Goal: Task Accomplishment & Management: Manage account settings

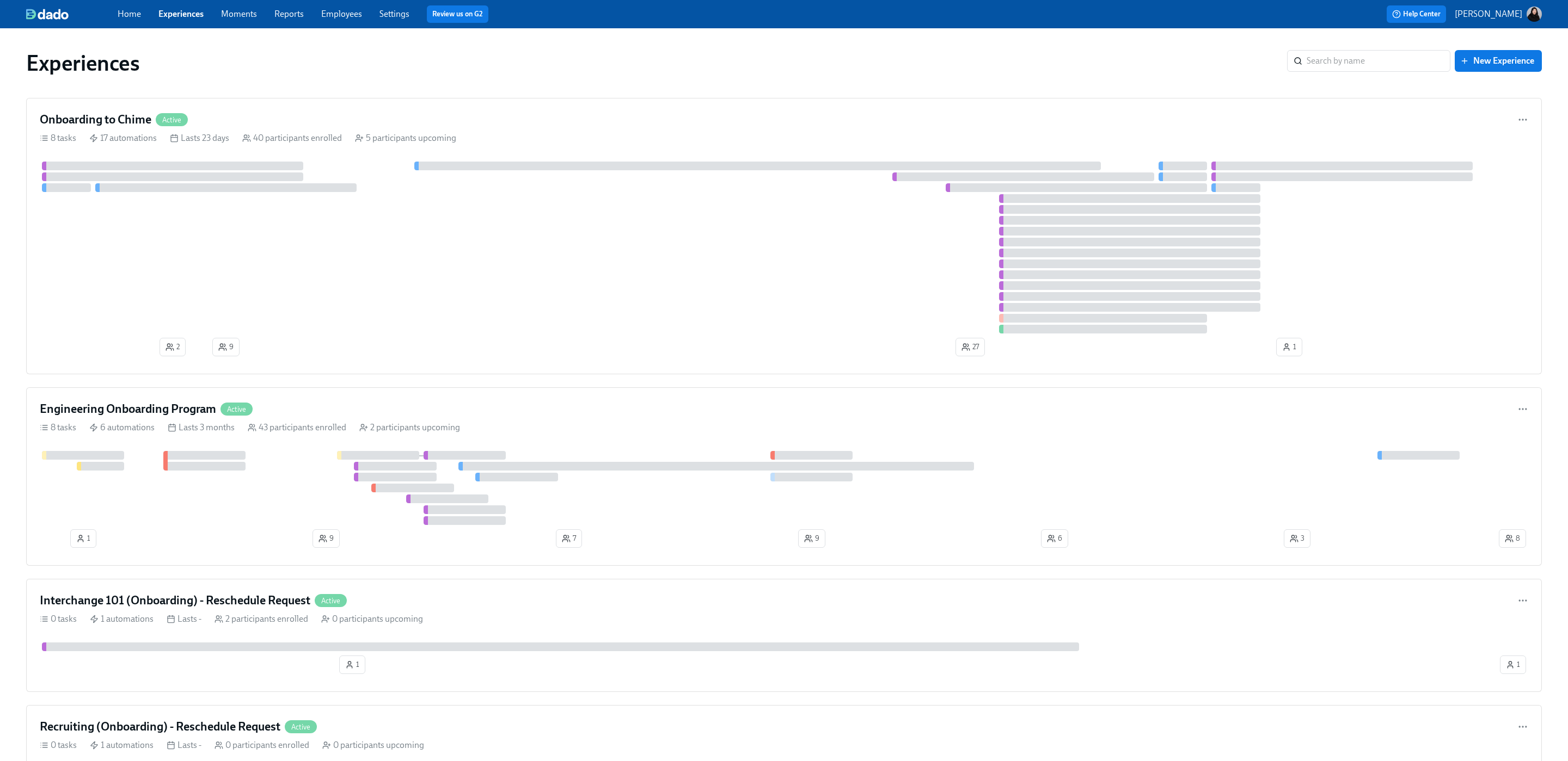
click at [335, 18] on link "Employees" at bounding box center [341, 13] width 41 height 10
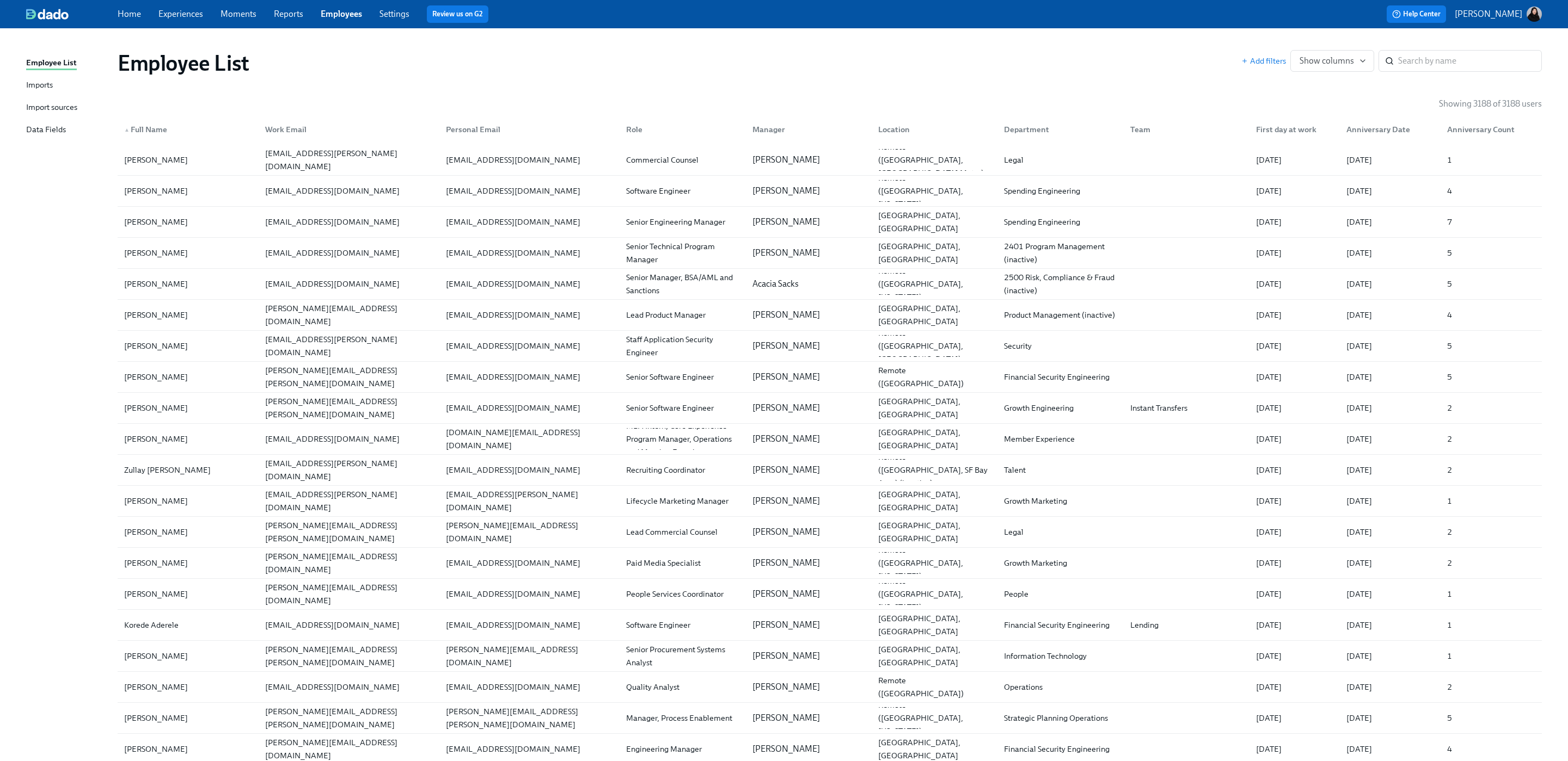
scroll to position [2, 0]
click at [1419, 55] on input "search" at bounding box center [1470, 59] width 144 height 22
paste input "Muhammad Haider Shahid"
type input "Muhammad Haider Shahid"
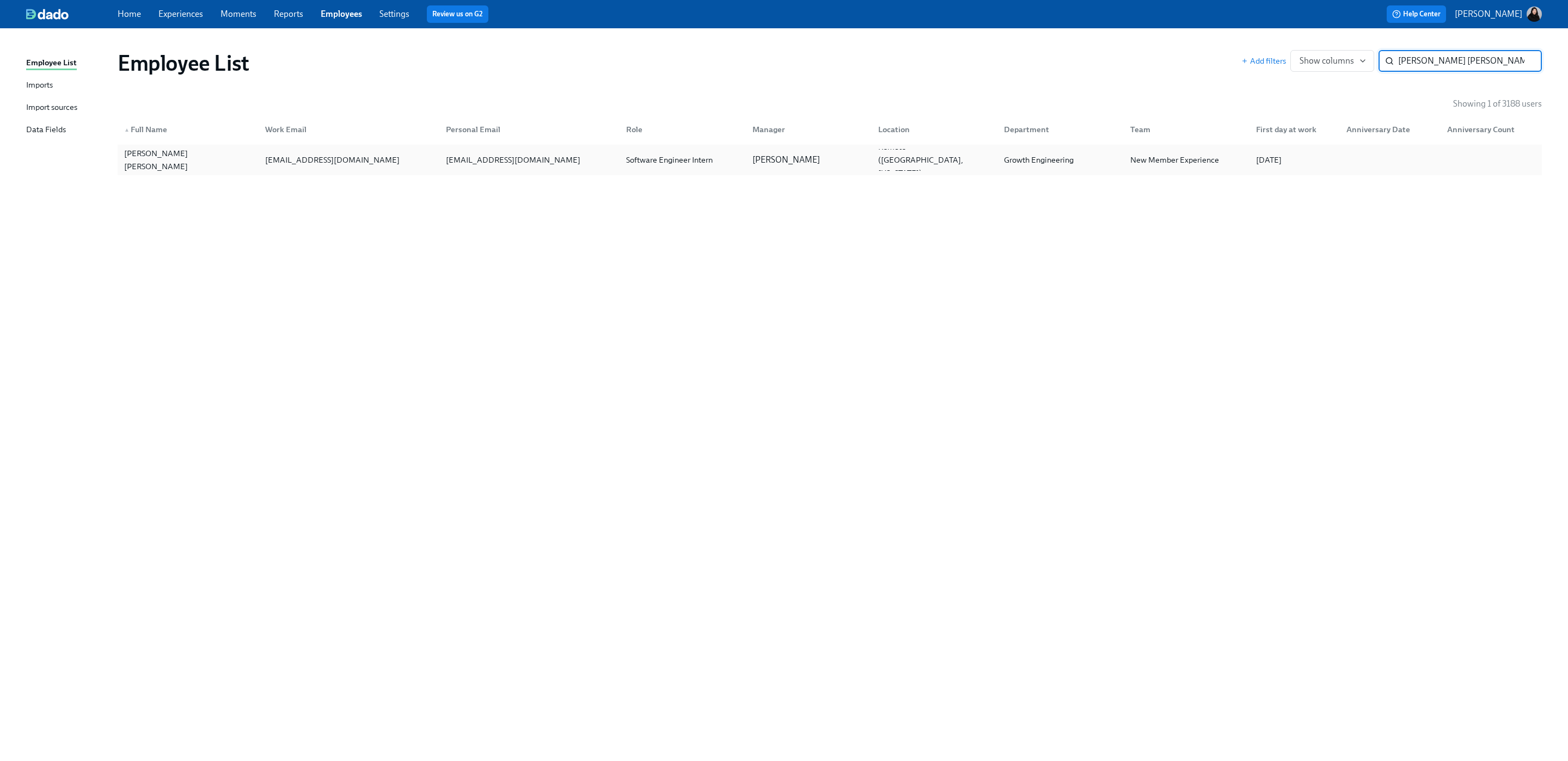
click at [711, 159] on div "Software Engineer Intern" at bounding box center [669, 159] width 96 height 13
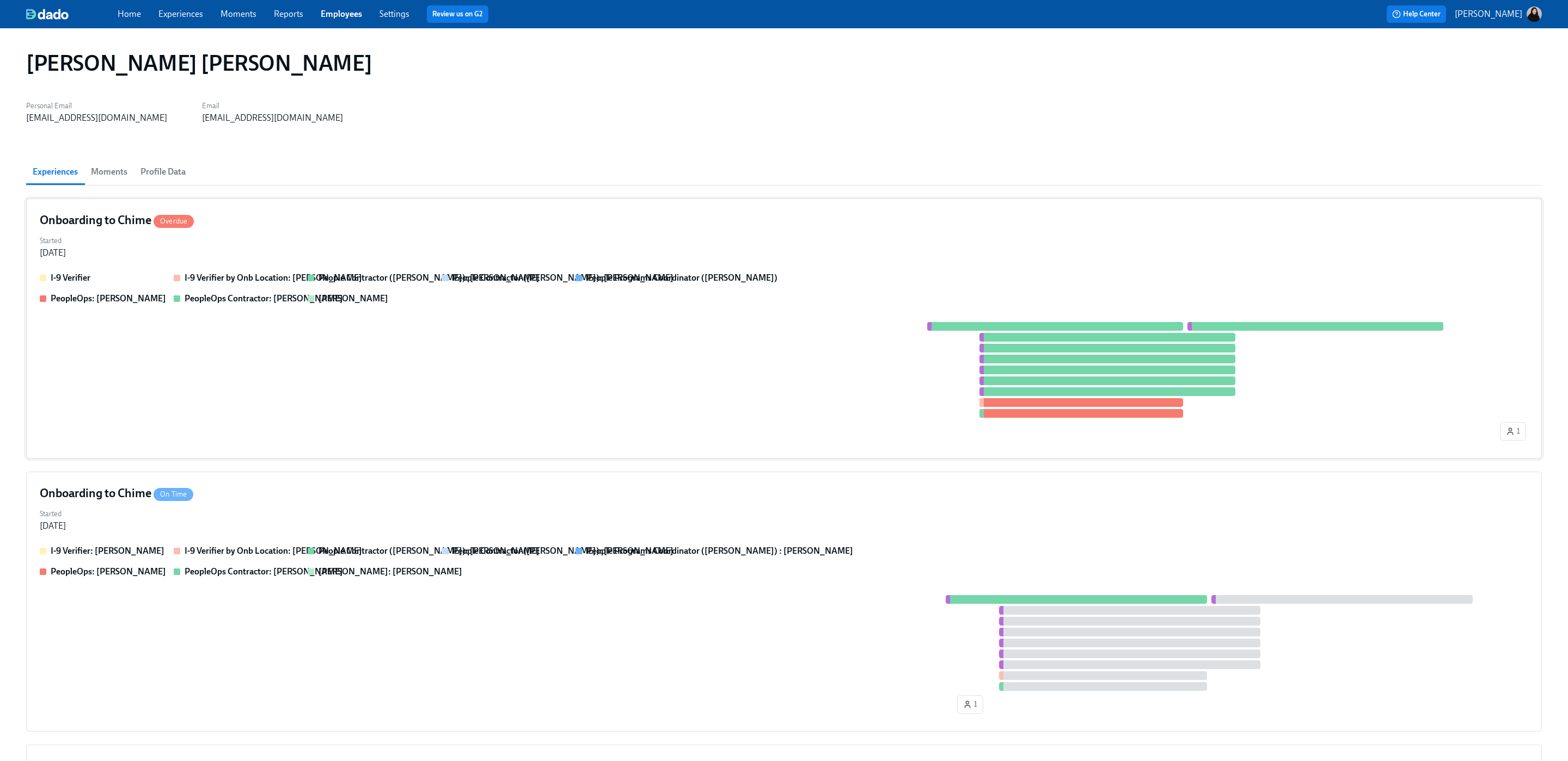
click at [434, 350] on div at bounding box center [768, 370] width 1458 height 96
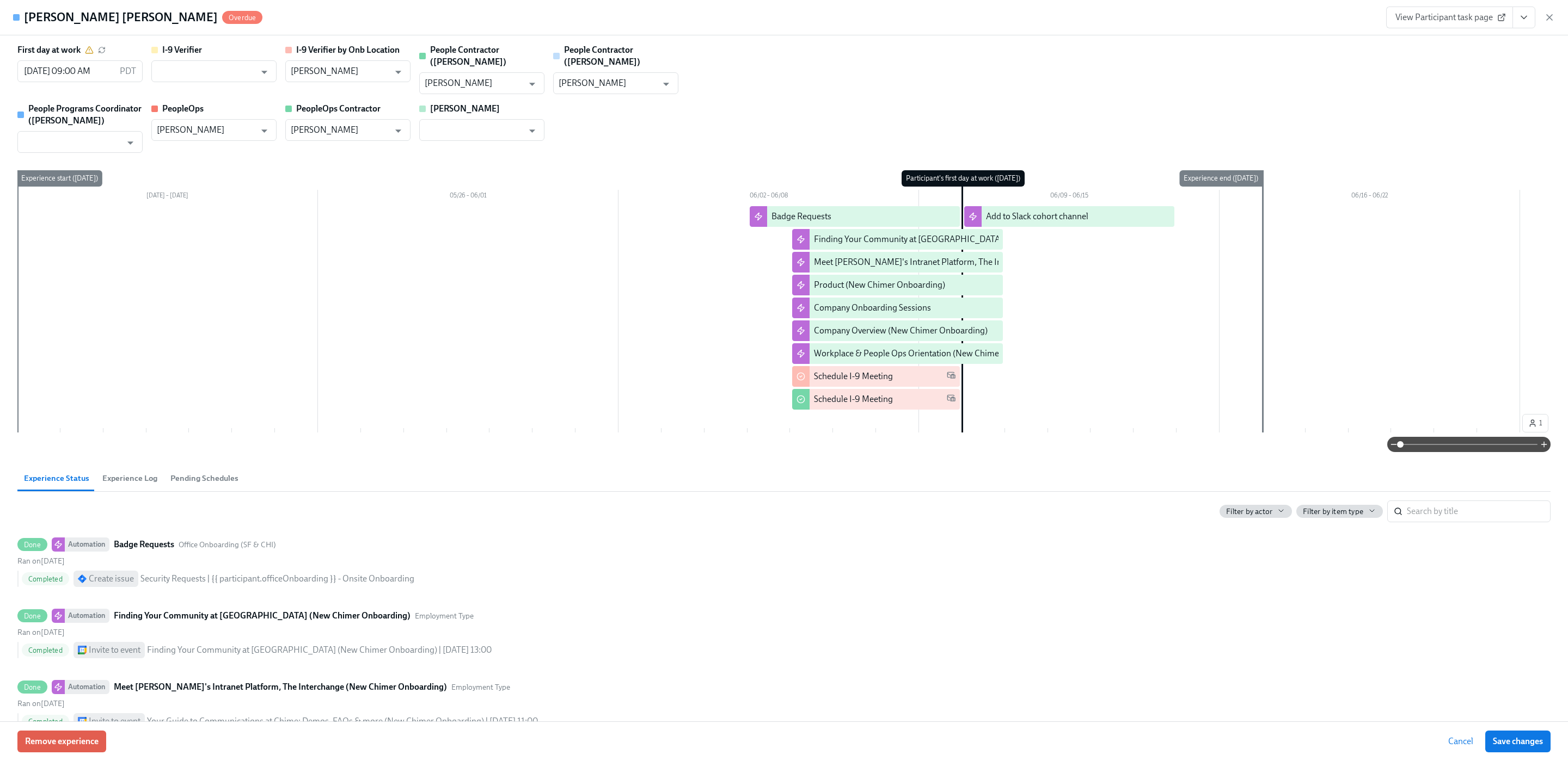
drag, startPoint x: 1550, startPoint y: 13, endPoint x: 1427, endPoint y: 72, distance: 136.4
click at [1550, 13] on icon "button" at bounding box center [1550, 18] width 11 height 11
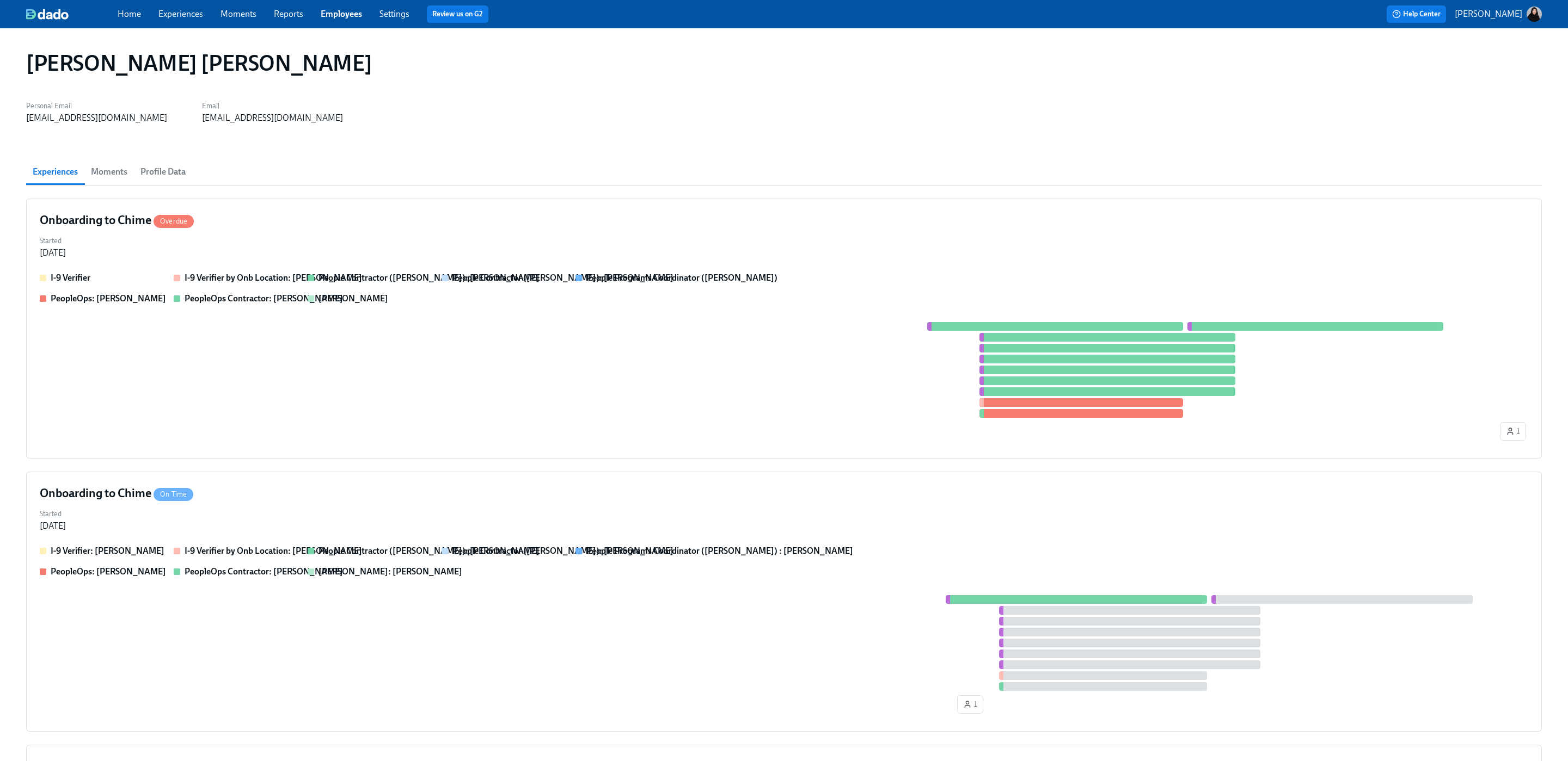
drag, startPoint x: 157, startPoint y: 173, endPoint x: 163, endPoint y: 173, distance: 6.0
click at [157, 173] on span "Profile Data" at bounding box center [163, 172] width 45 height 15
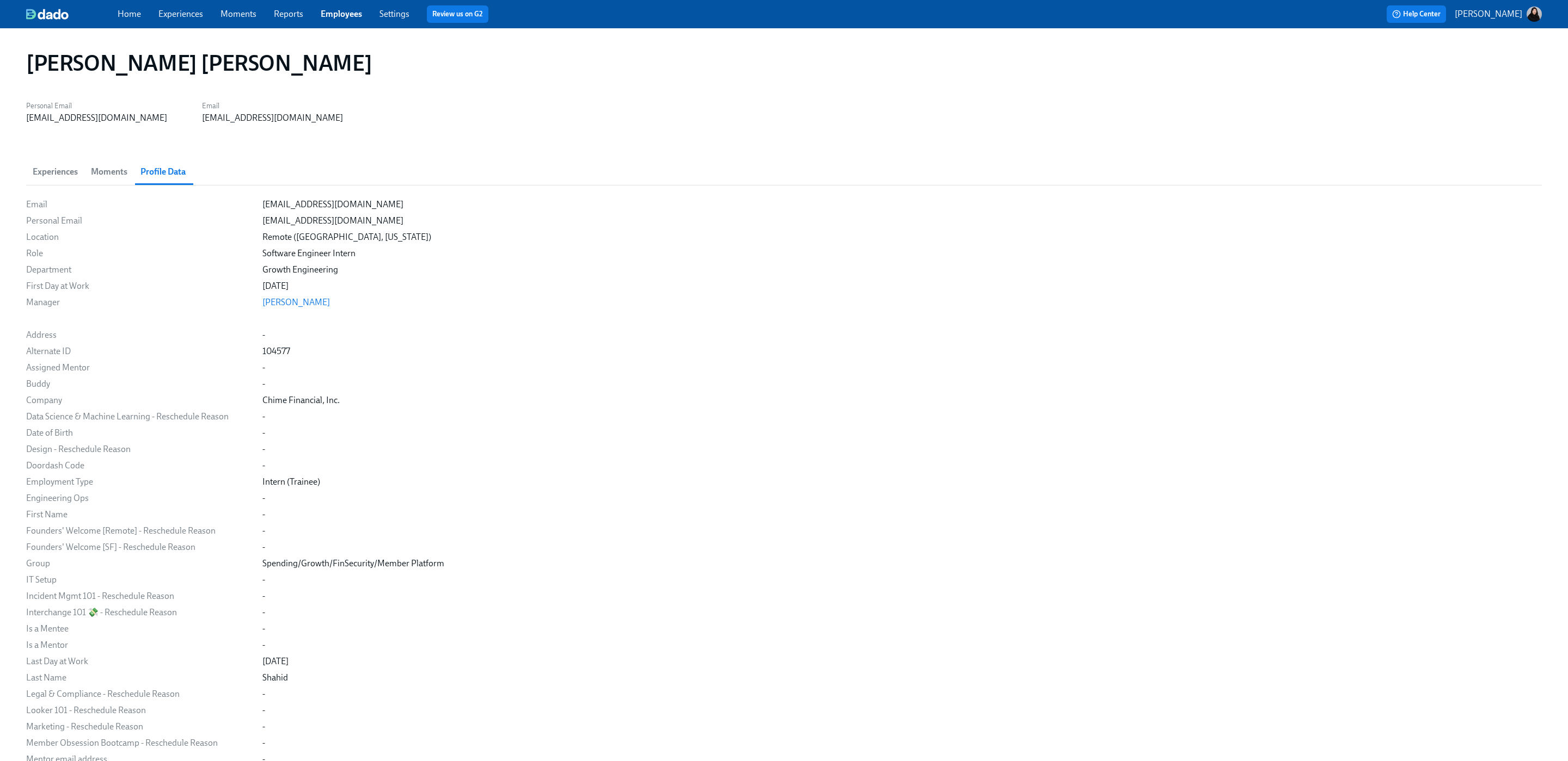
click at [284, 12] on link "Reports" at bounding box center [289, 13] width 29 height 10
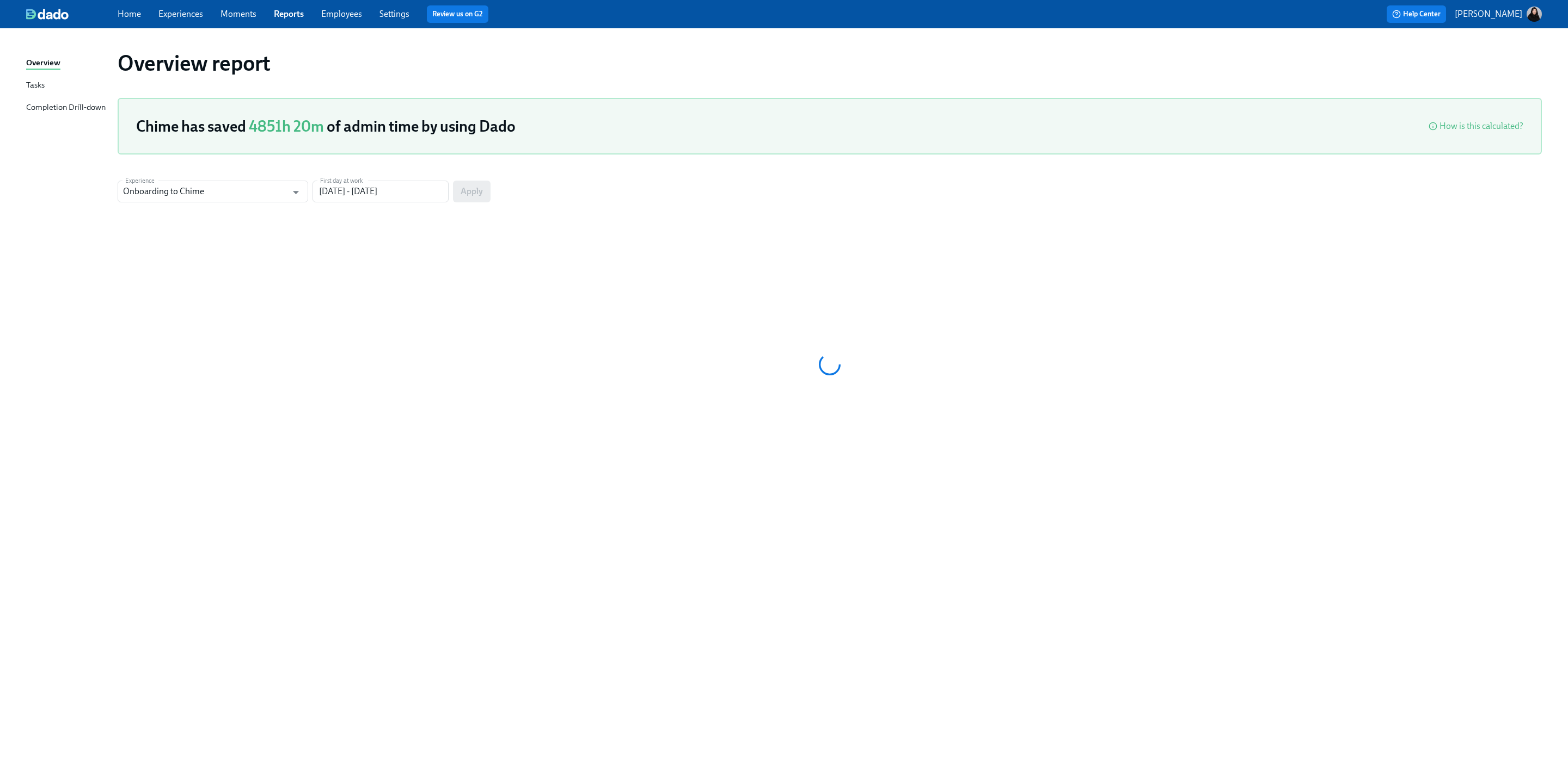
click at [335, 14] on link "Employees" at bounding box center [341, 13] width 41 height 10
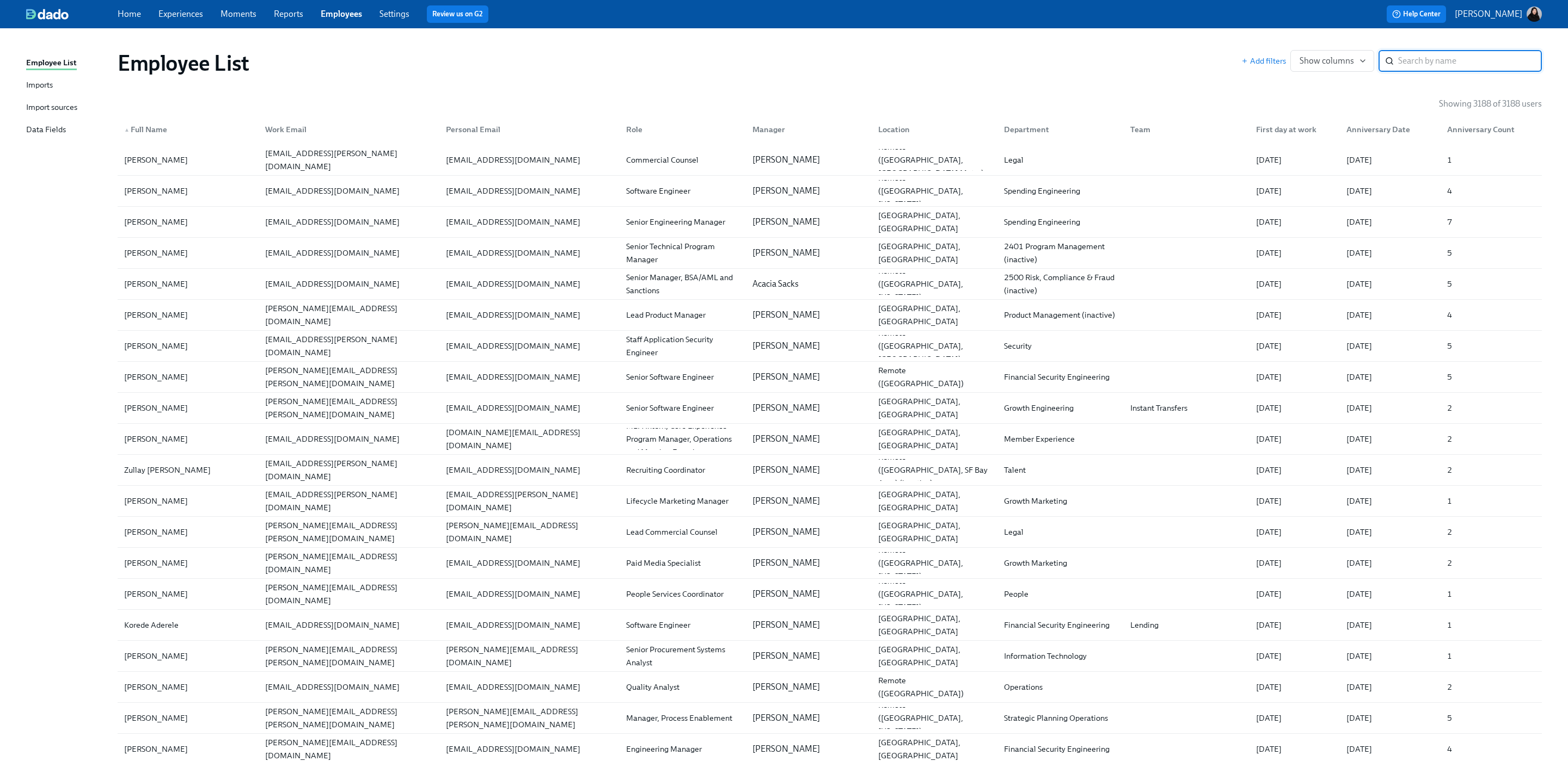
click at [377, 15] on div "Home Experiences Moments Reports Employees Settings Review us on G2" at bounding box center [474, 14] width 712 height 18
click at [386, 13] on link "Settings" at bounding box center [394, 13] width 30 height 10
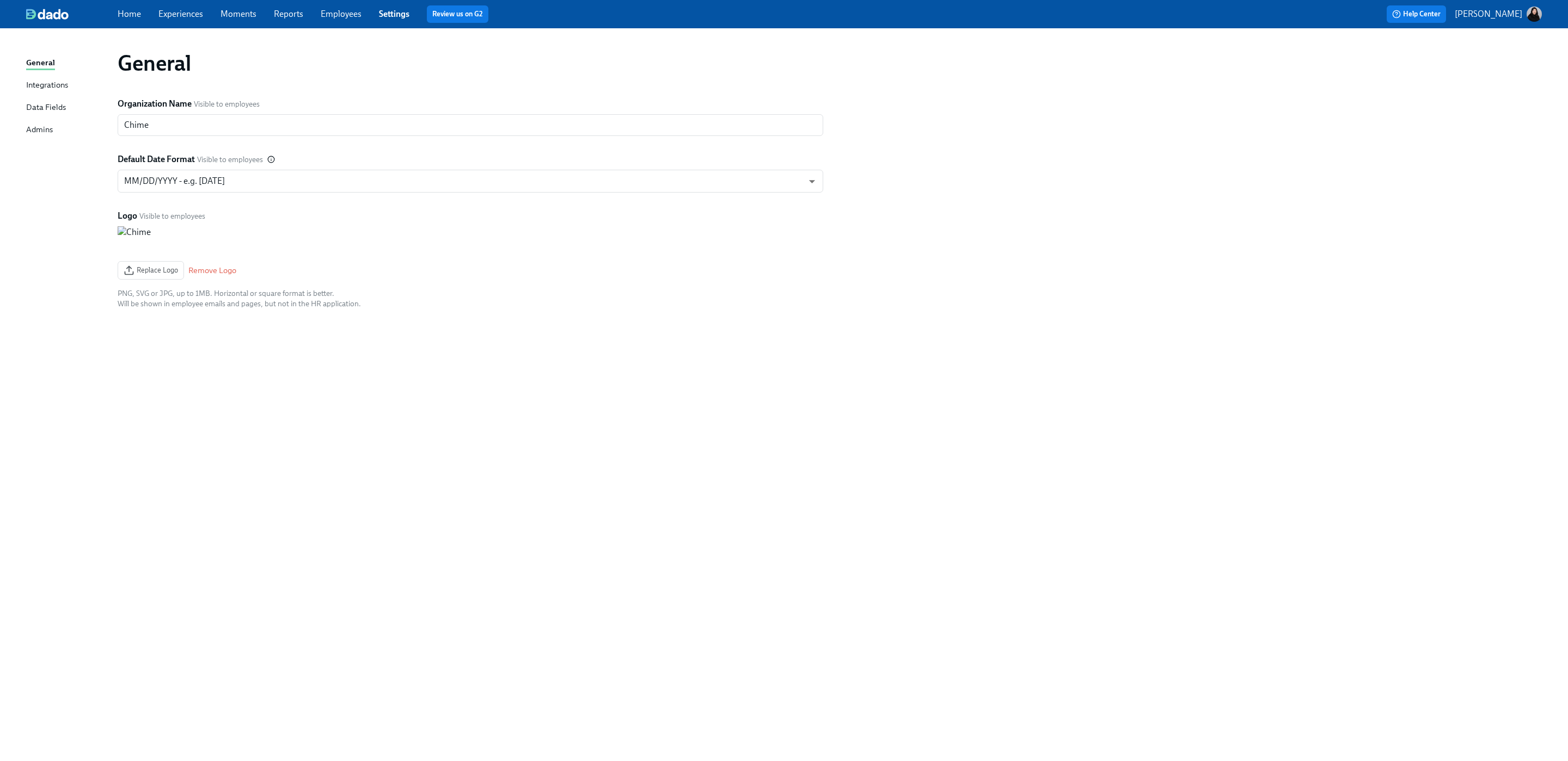
click at [47, 85] on div "Integrations" at bounding box center [47, 86] width 42 height 13
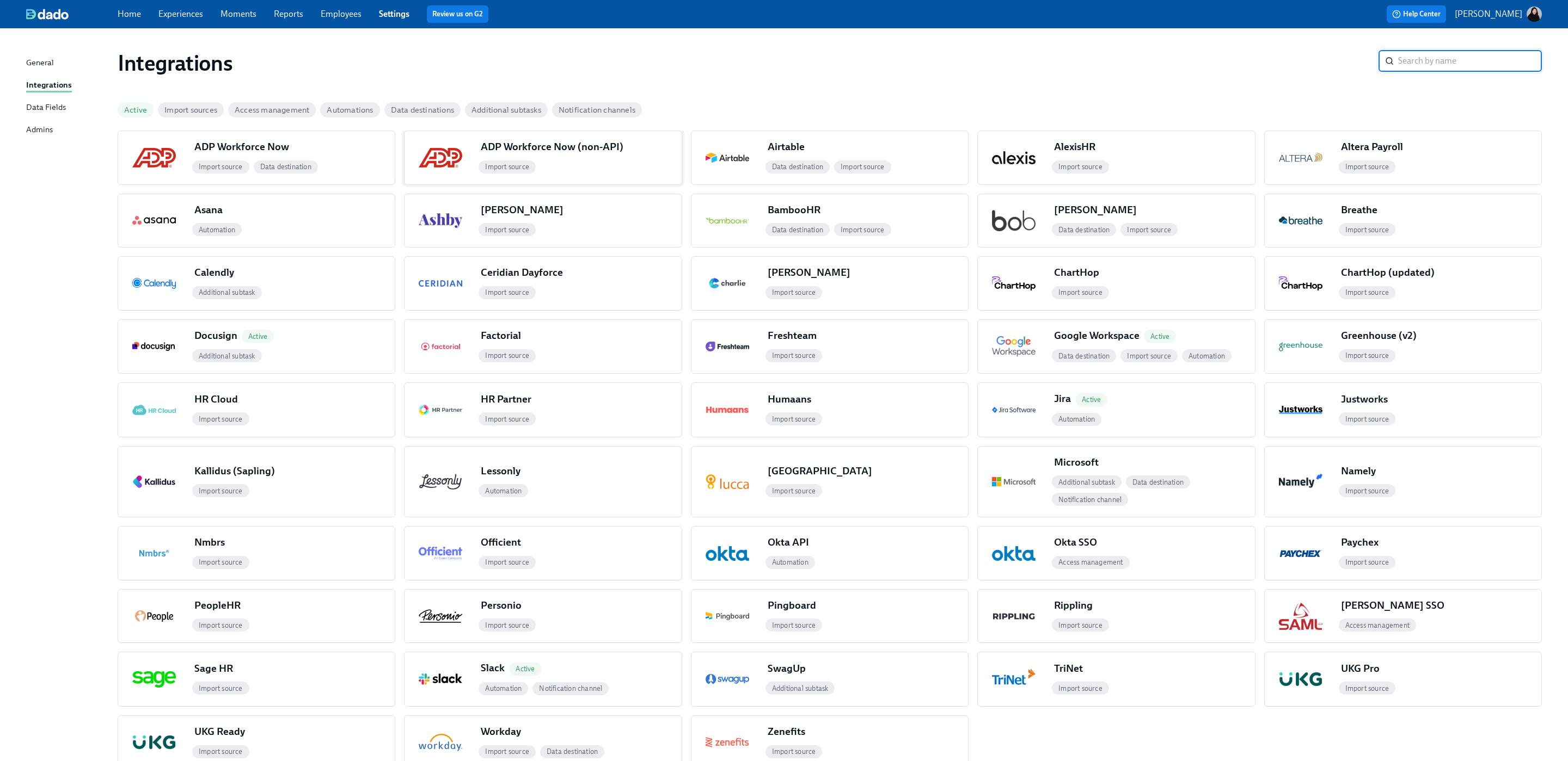
scroll to position [3, 0]
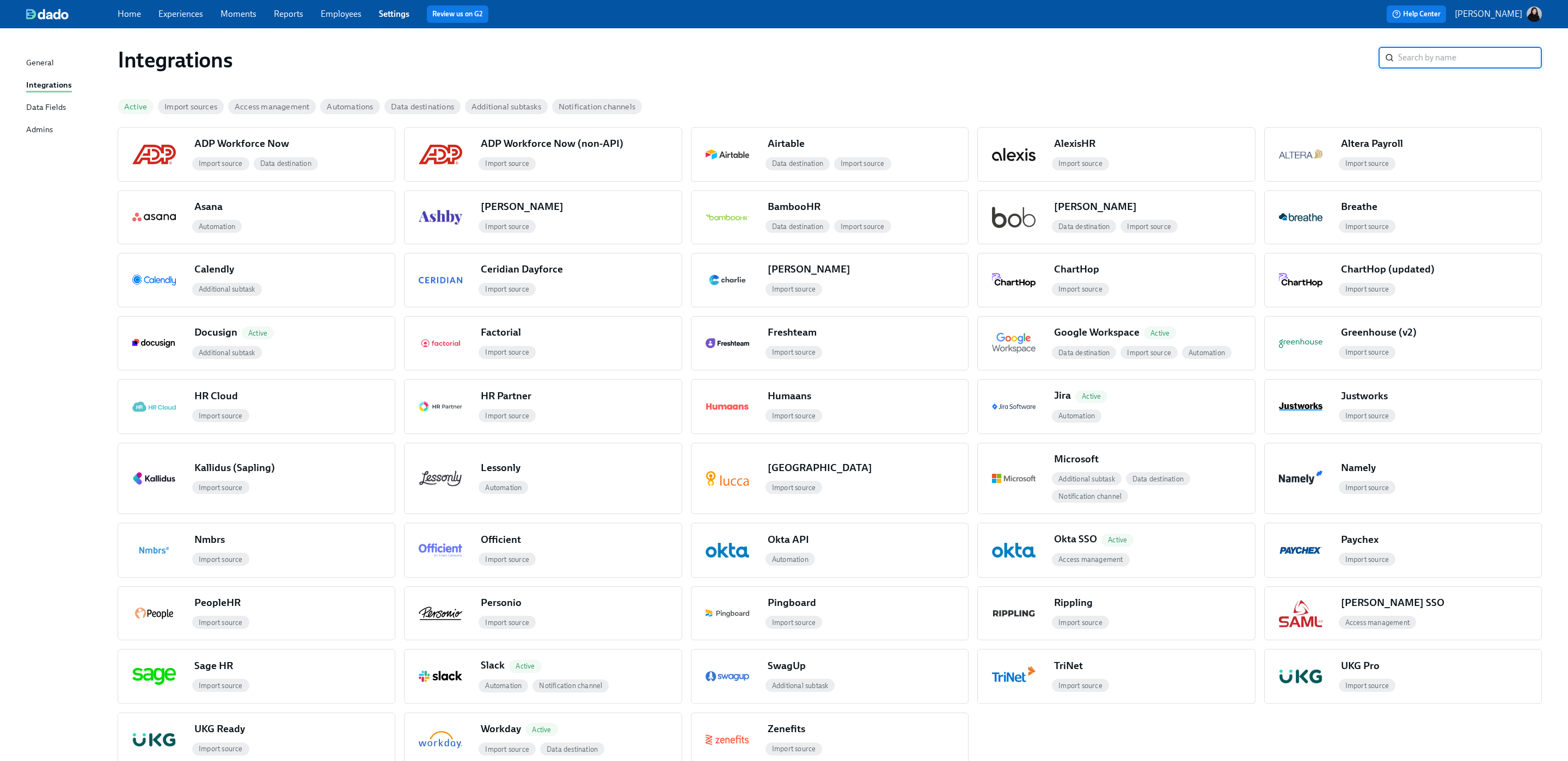
click at [52, 103] on div "Data Fields" at bounding box center [46, 108] width 40 height 13
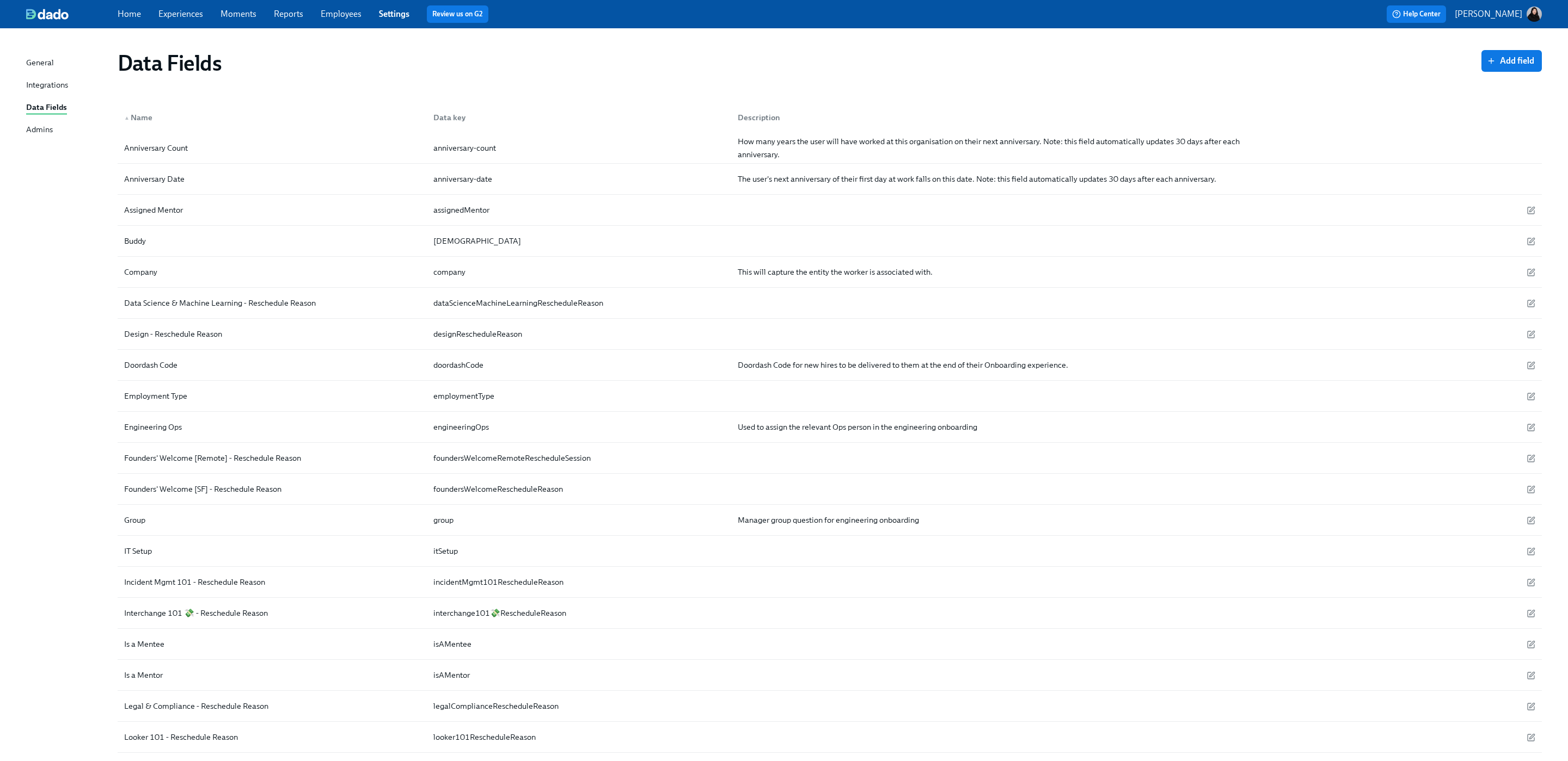
click at [47, 127] on div "Admins" at bounding box center [40, 130] width 27 height 13
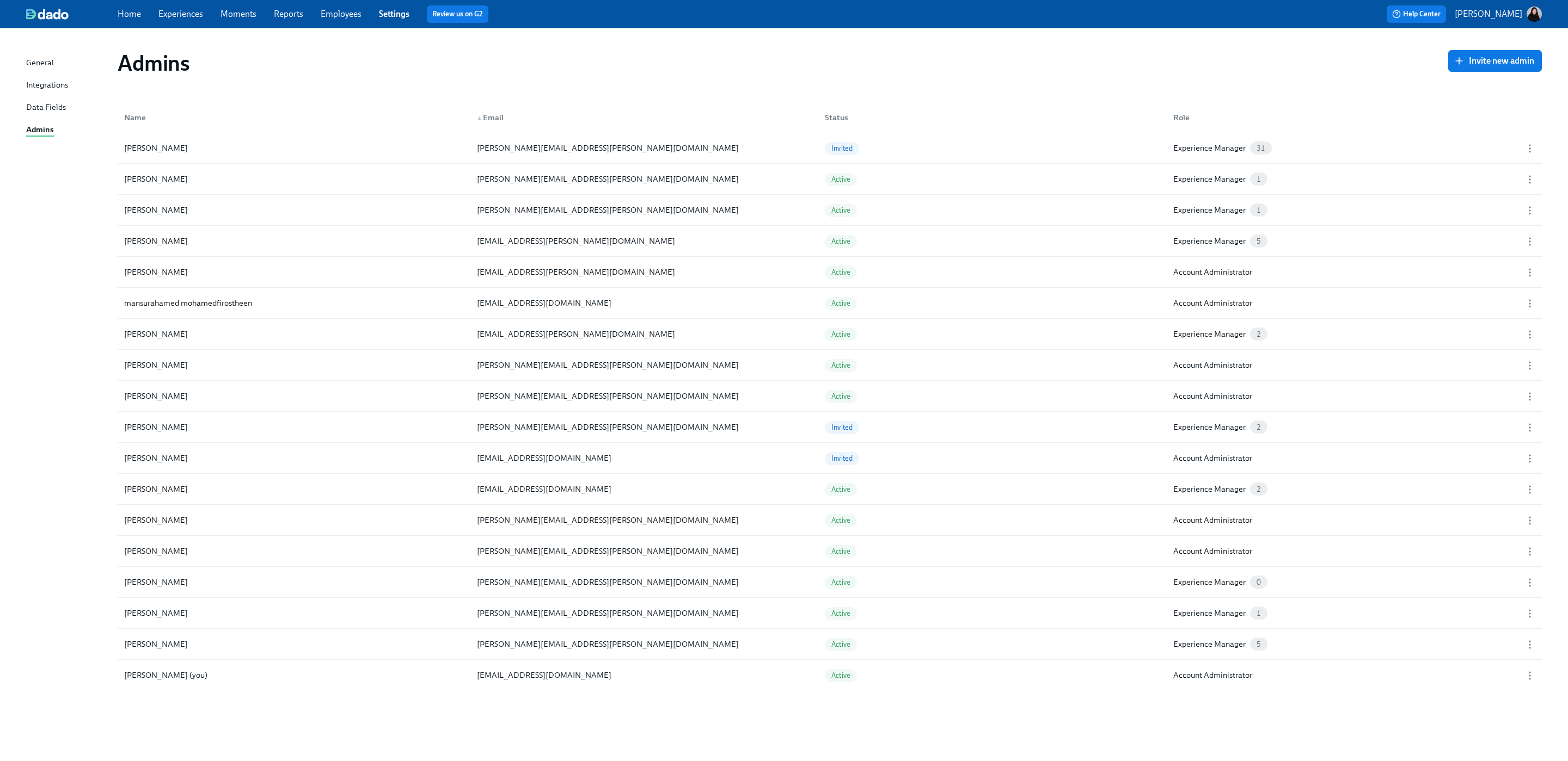
click at [51, 64] on div "General" at bounding box center [40, 63] width 28 height 13
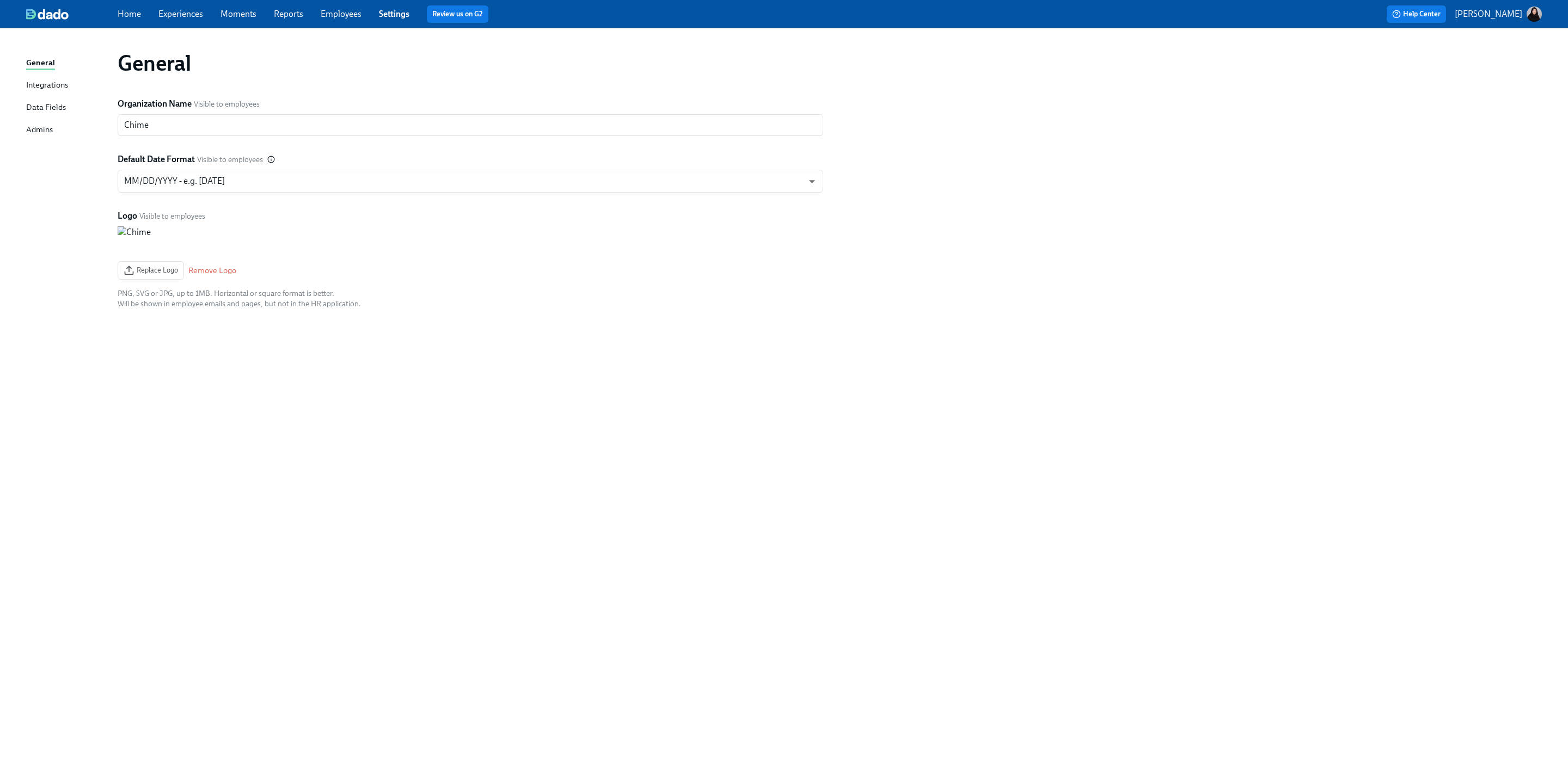
click at [334, 21] on div "Home Experiences Moments Reports Employees Settings Review us on G2" at bounding box center [474, 14] width 712 height 18
click at [327, 15] on link "Employees" at bounding box center [341, 13] width 41 height 10
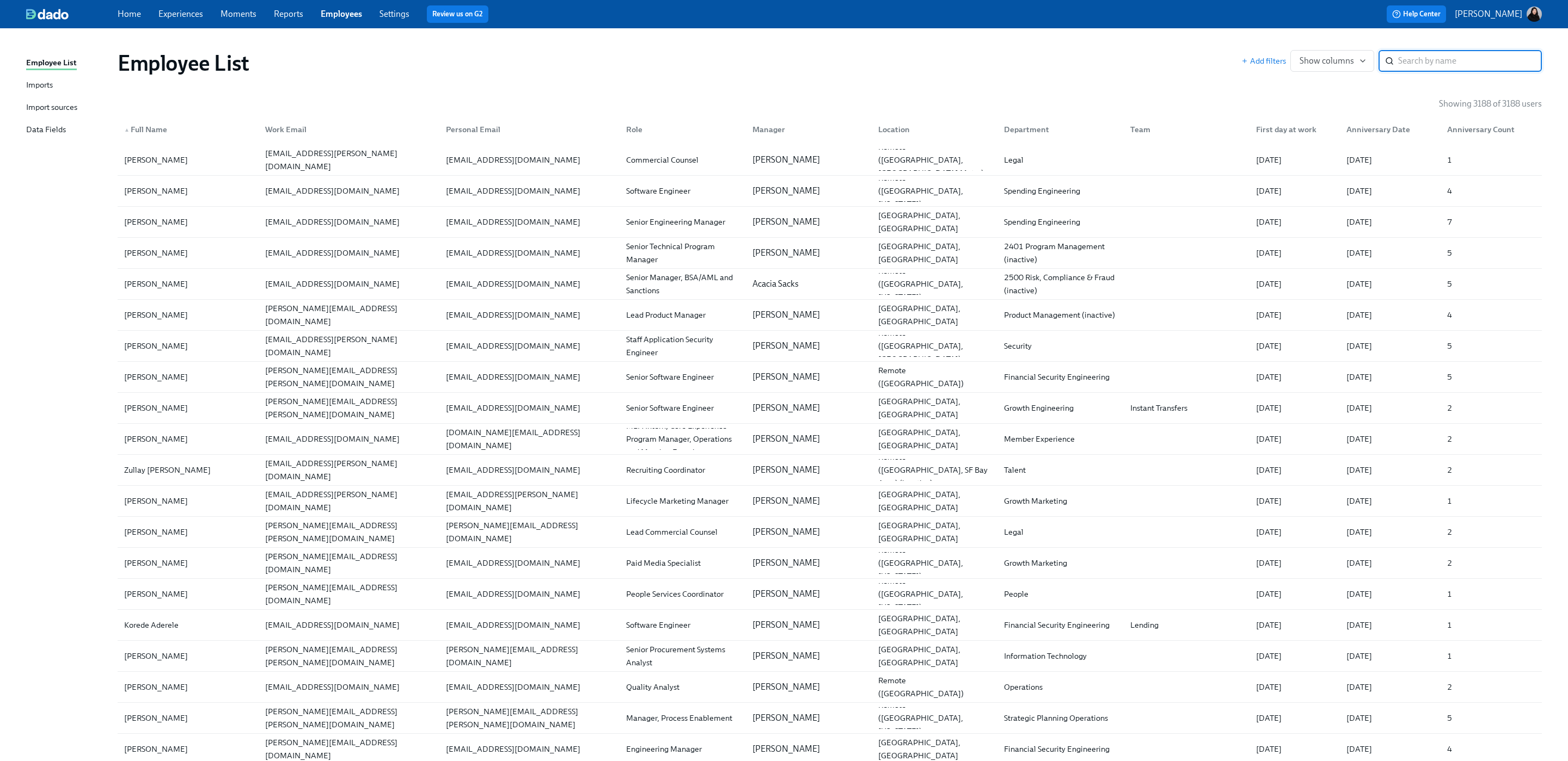
click at [60, 80] on link "Imports" at bounding box center [68, 86] width 83 height 13
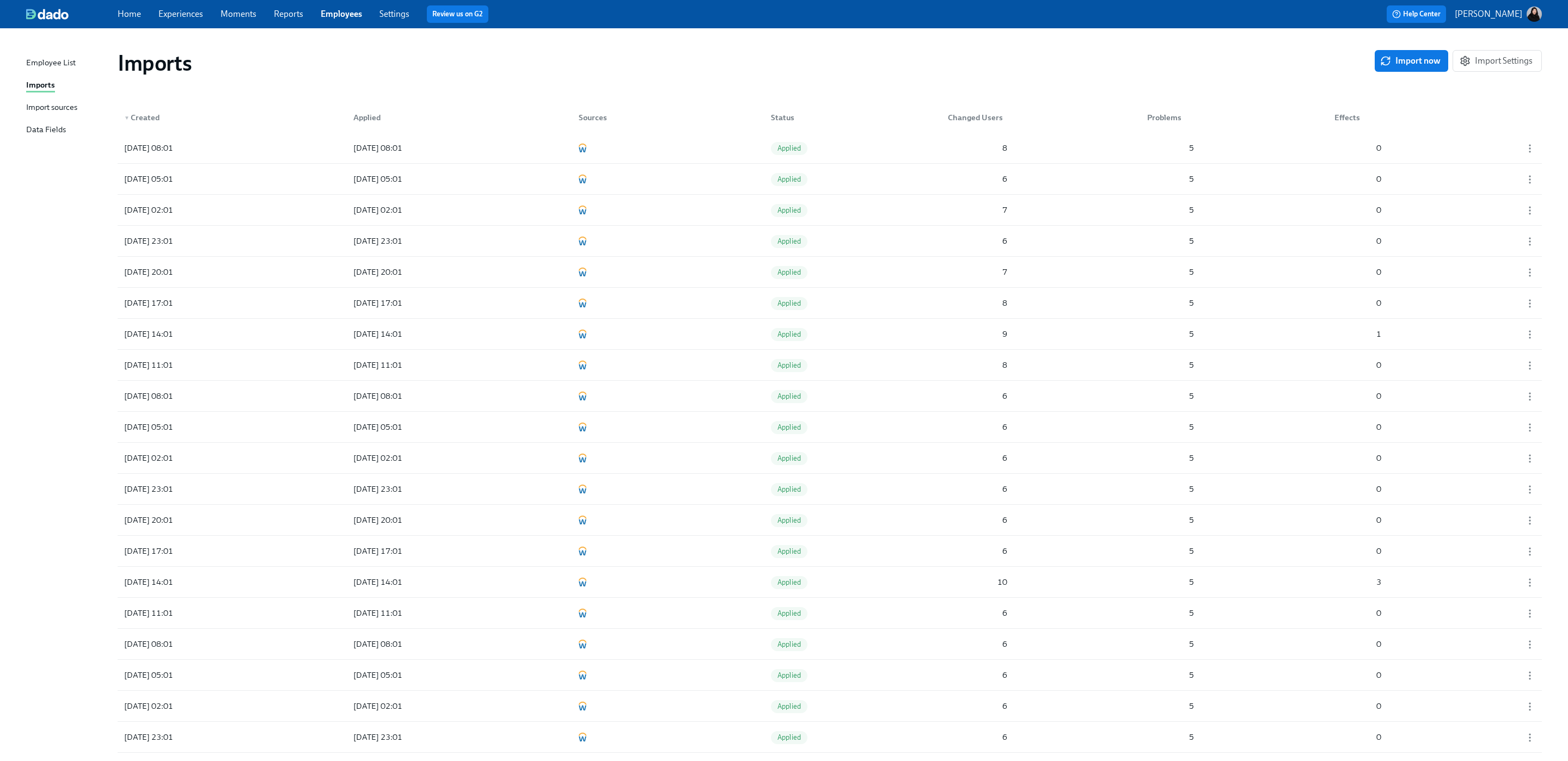
click at [1403, 60] on span "Import now" at bounding box center [1412, 61] width 58 height 11
click at [710, 147] on div "2025/09/25 09:35 In progress 0 0 0" at bounding box center [830, 148] width 1424 height 30
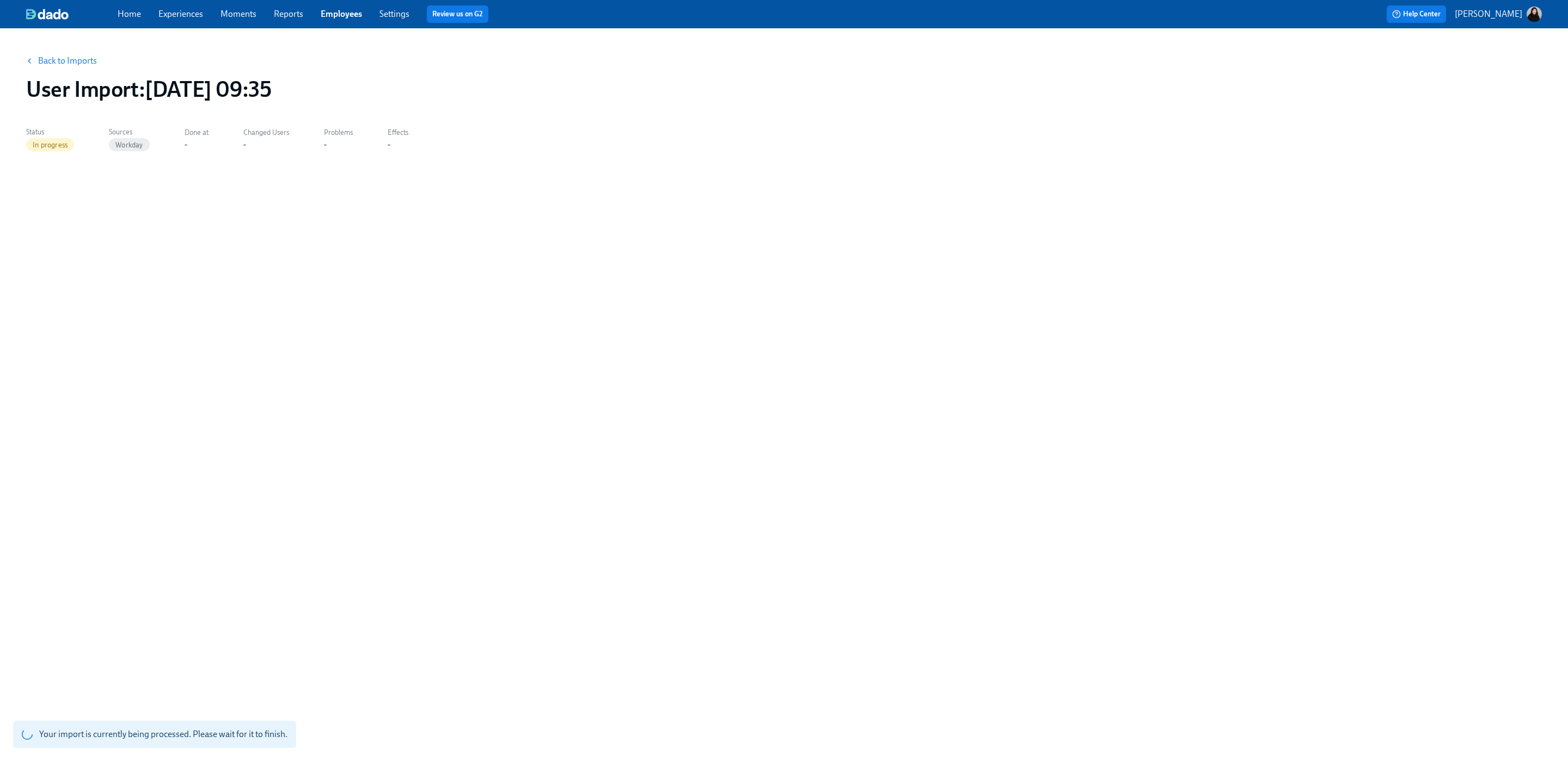
click at [532, 113] on div "Back to Imports User Import : 2025/09/25 09:35 Status In progress Sources Workd…" at bounding box center [784, 388] width 1516 height 693
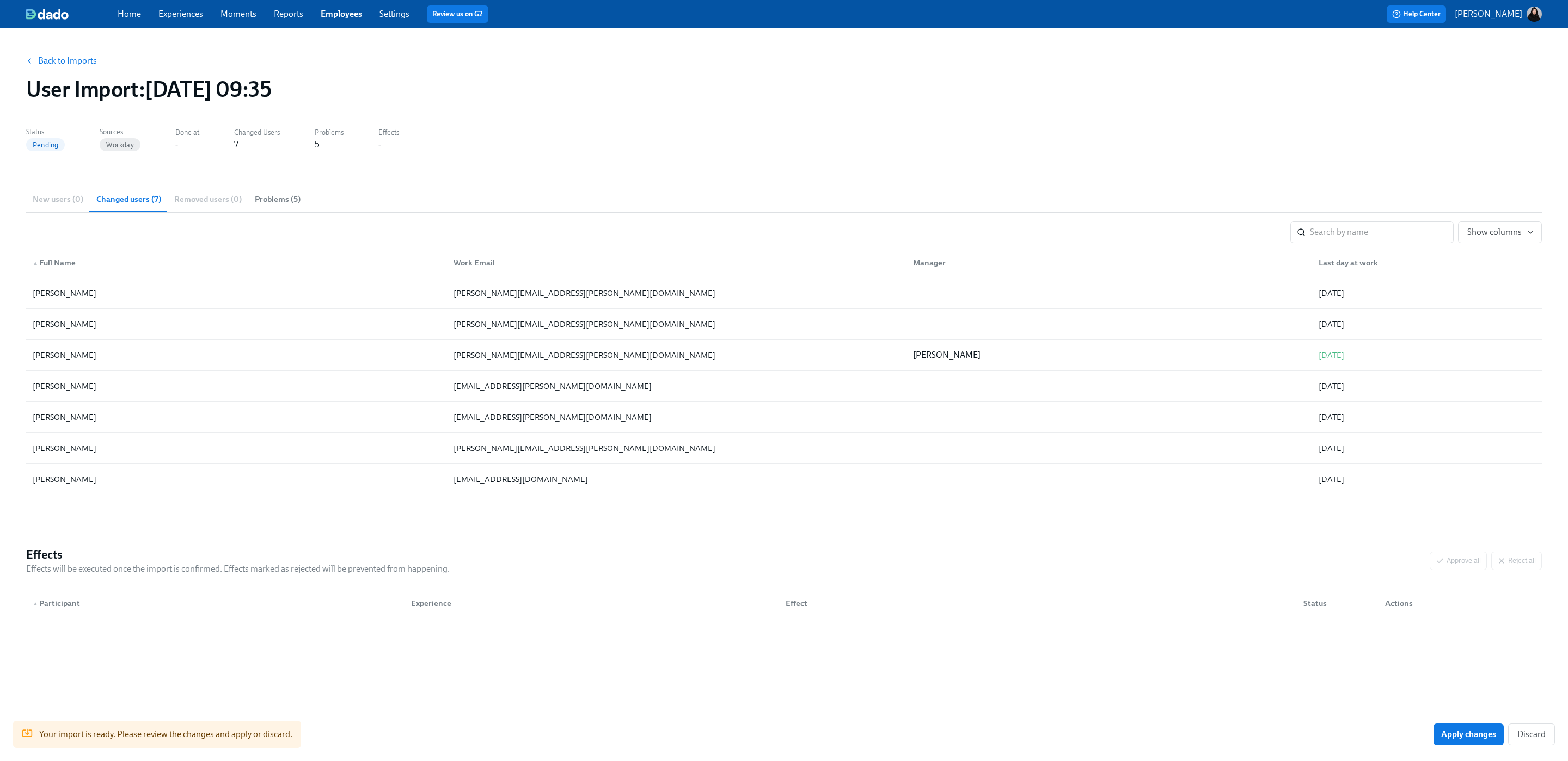
drag, startPoint x: 206, startPoint y: 195, endPoint x: 270, endPoint y: 201, distance: 64.3
click at [209, 196] on div "New users (0) Changed users (7) Removed users (0) Problems (5)" at bounding box center [784, 199] width 1516 height 26
drag, startPoint x: 278, startPoint y: 201, endPoint x: 268, endPoint y: 203, distance: 10.2
click at [278, 201] on span "Problems (5)" at bounding box center [278, 200] width 46 height 13
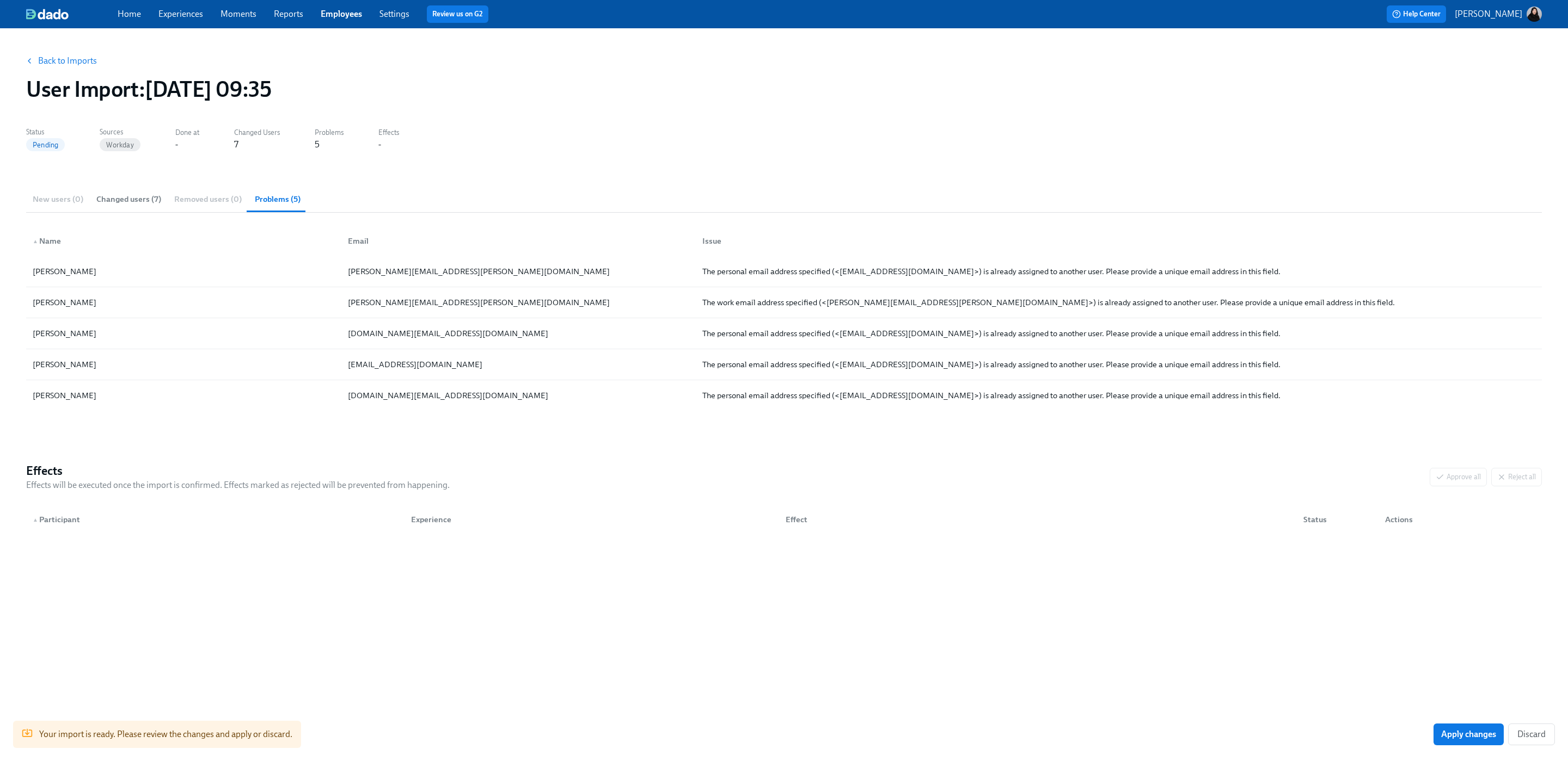
click at [108, 204] on span "Changed users (7)" at bounding box center [128, 200] width 65 height 13
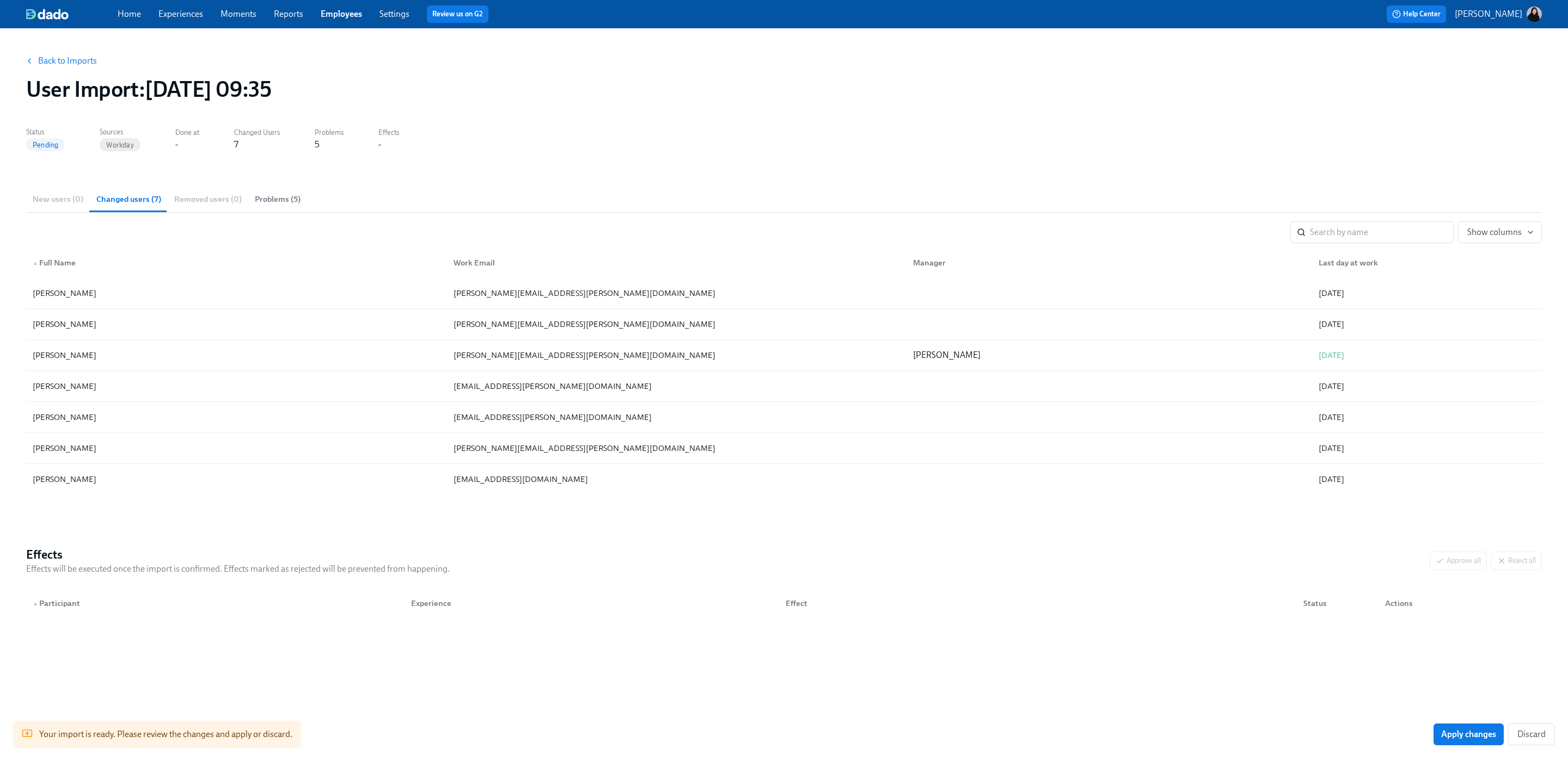
click at [178, 16] on link "Experiences" at bounding box center [180, 13] width 44 height 10
